Goal: Check status: Check status

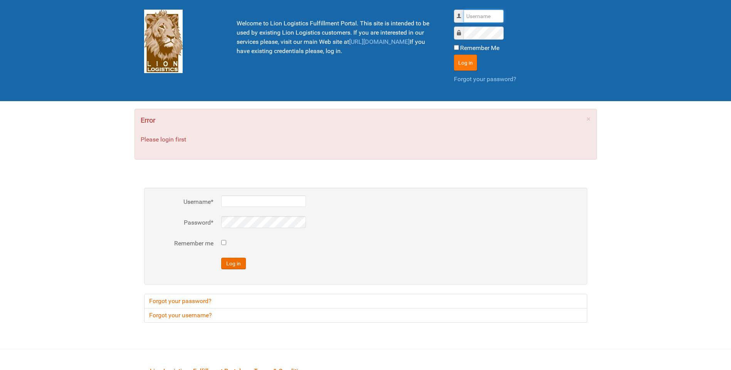
type input "lion"
click at [458, 63] on button "Log in" at bounding box center [465, 63] width 23 height 16
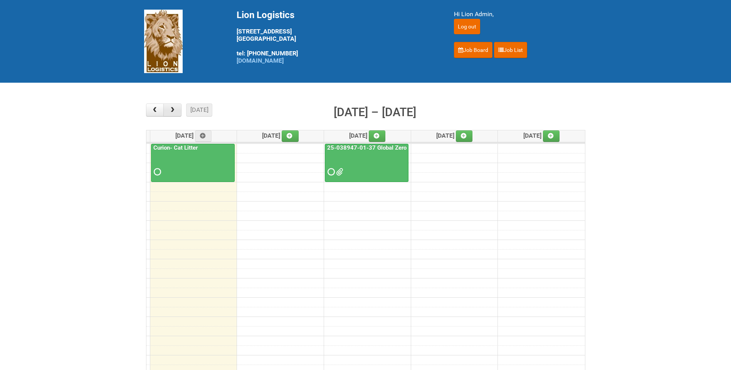
click at [175, 109] on span "button" at bounding box center [172, 110] width 7 height 6
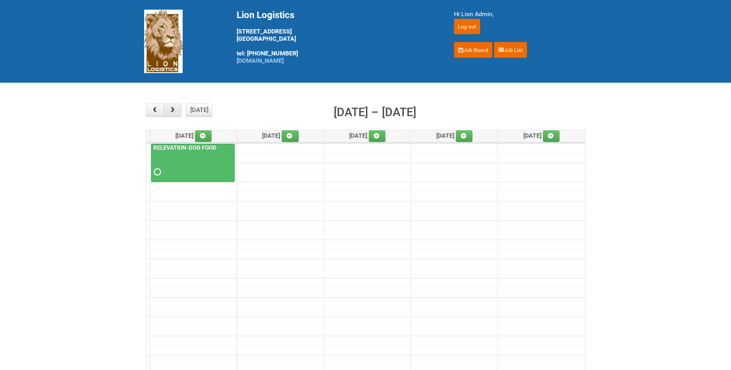
click at [175, 109] on span "button" at bounding box center [172, 110] width 7 height 6
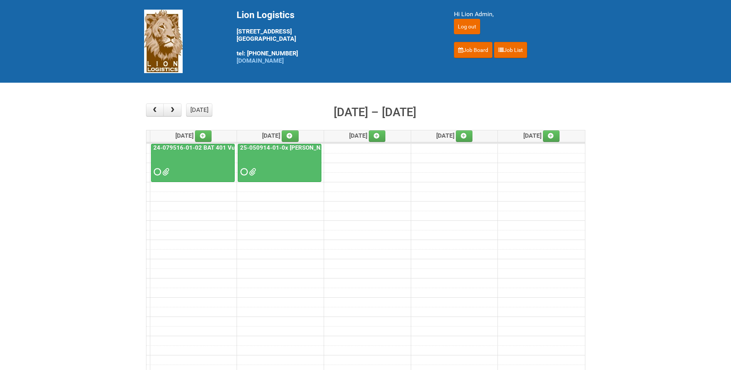
click at [275, 147] on link "25-050914-01-0x Baxter C&U" at bounding box center [293, 147] width 110 height 7
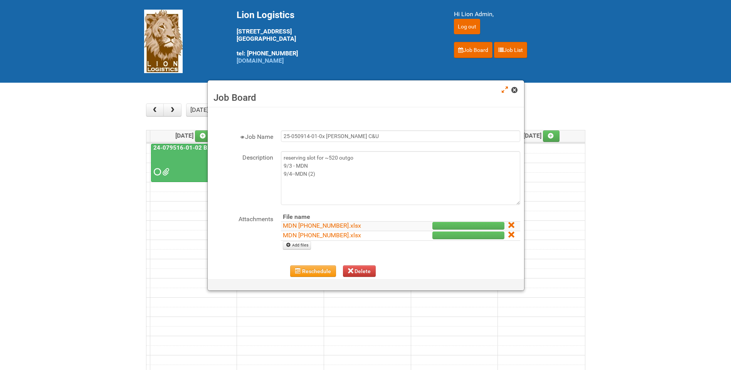
click at [515, 89] on span at bounding box center [513, 89] width 5 height 5
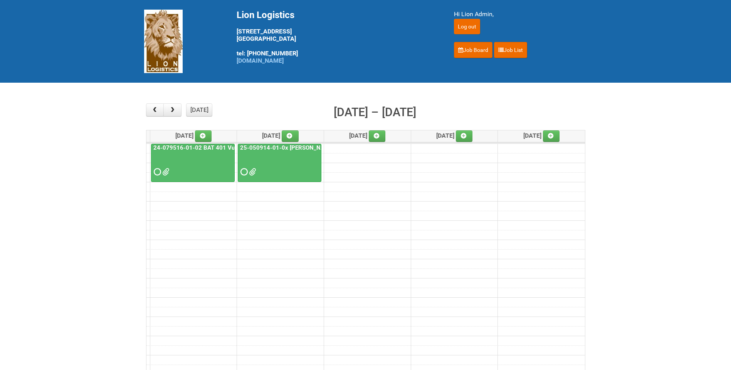
click at [214, 148] on link "24-079516-01-02 BAT 401 Vuse Box RCT" at bounding box center [209, 147] width 115 height 7
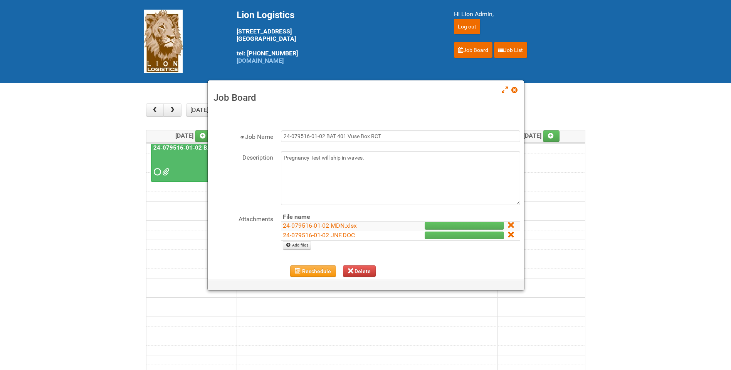
click at [518, 84] on div "Job Board" at bounding box center [366, 93] width 316 height 27
click at [513, 89] on span at bounding box center [513, 89] width 5 height 5
